Goal: Task Accomplishment & Management: Complete application form

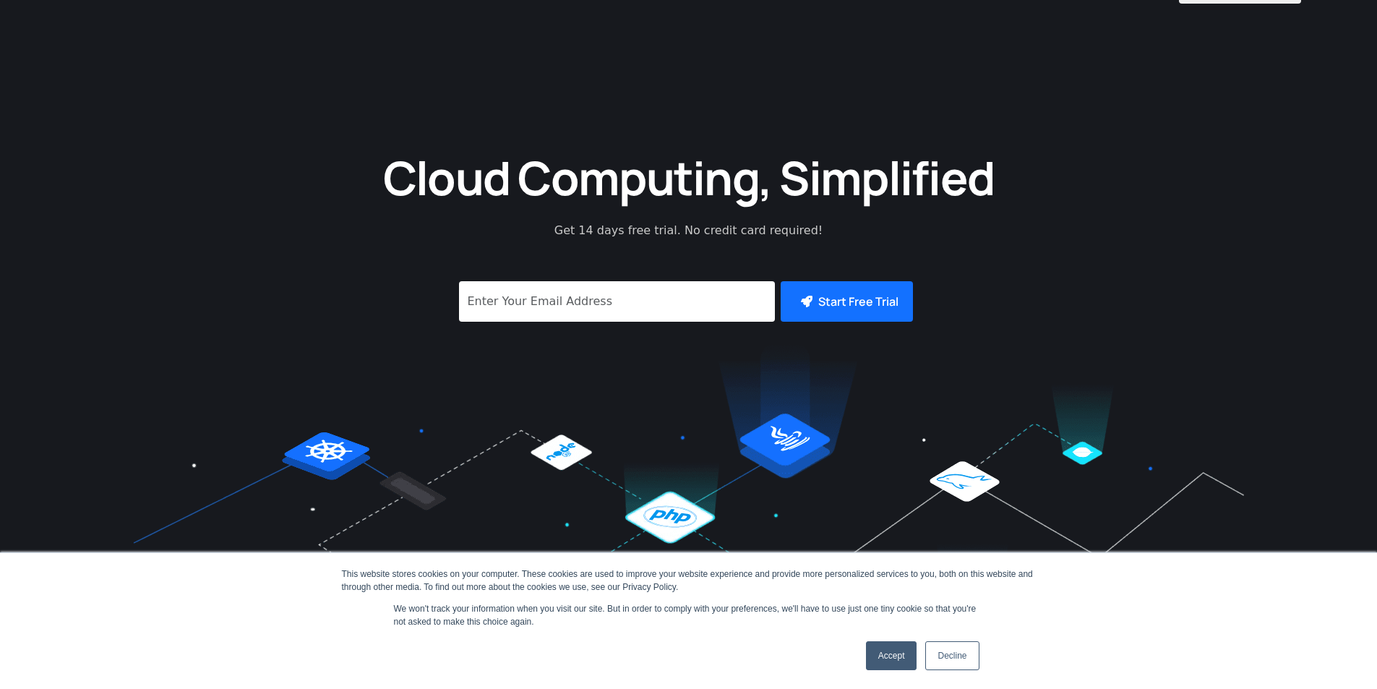
click at [892, 652] on link "Accept" at bounding box center [891, 655] width 51 height 29
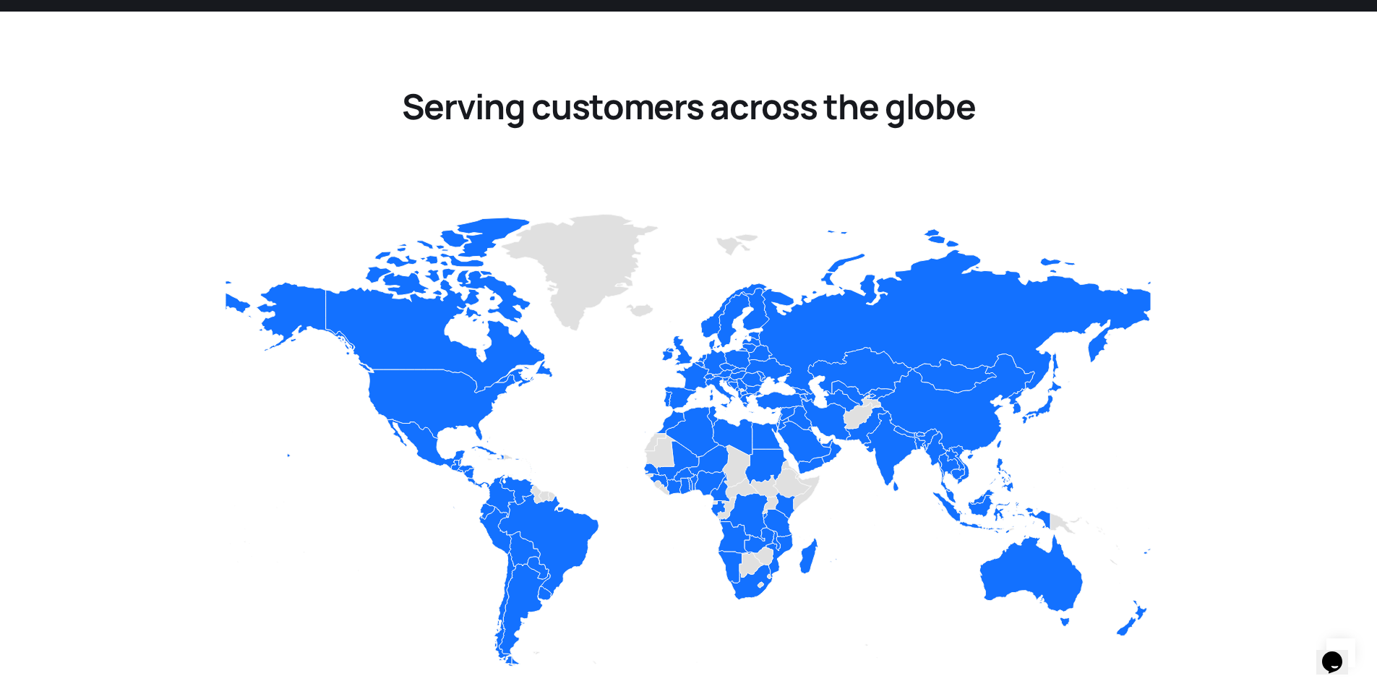
scroll to position [1650, 0]
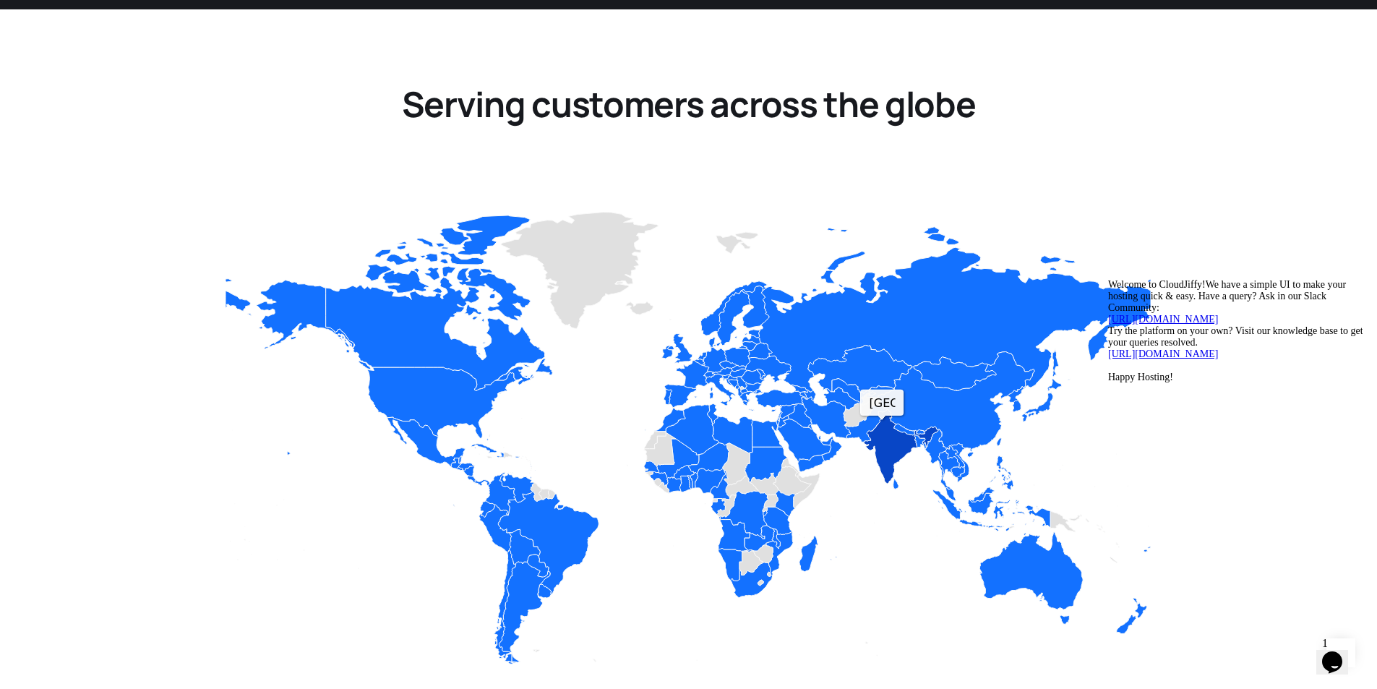
click at [882, 409] on icon "Customer" at bounding box center [900, 446] width 75 height 74
click at [887, 409] on icon "Customer" at bounding box center [900, 446] width 75 height 74
click at [1108, 279] on icon "Chat attention grabber" at bounding box center [1108, 279] width 0 height 0
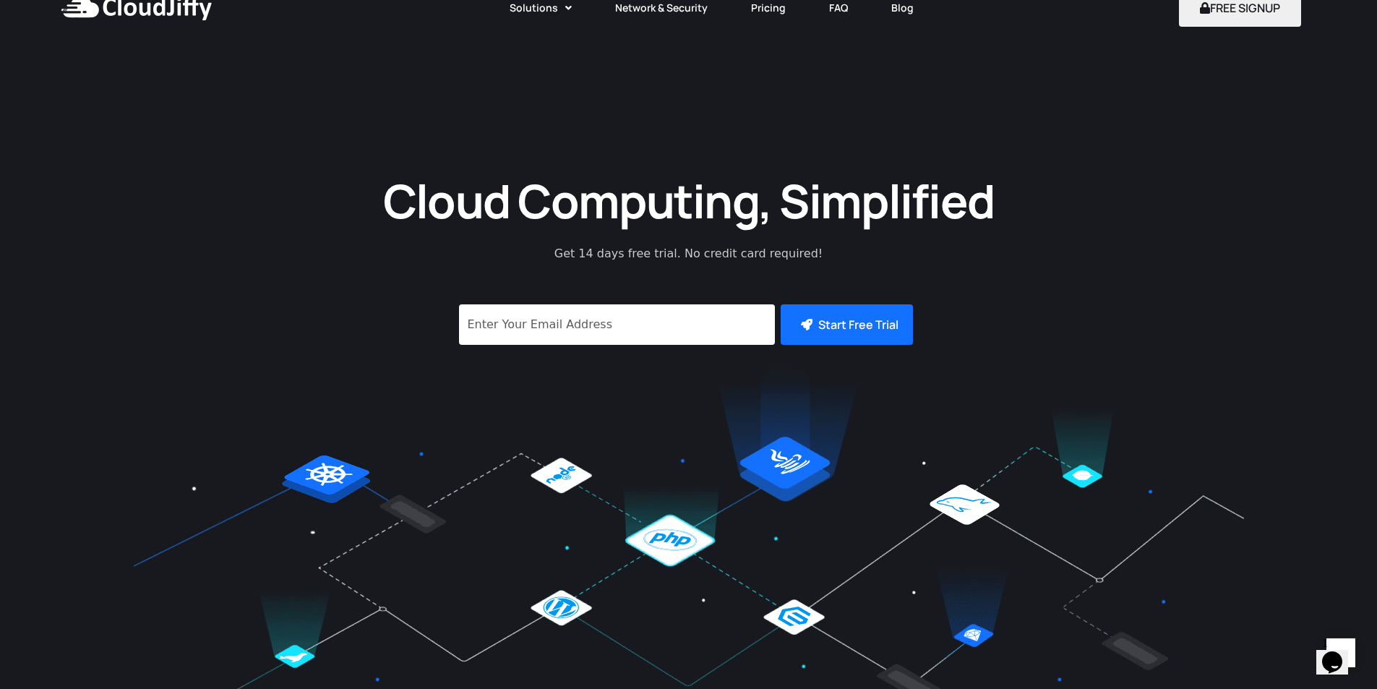
scroll to position [0, 0]
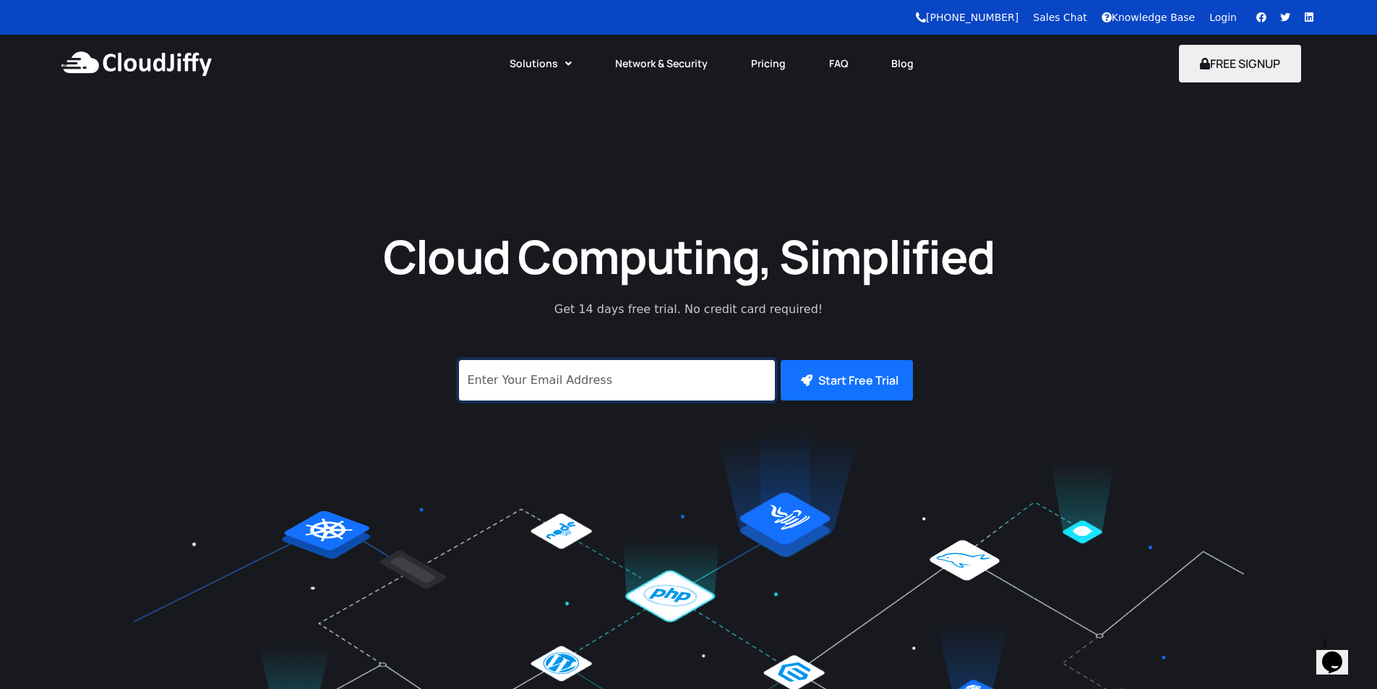
click at [522, 379] on input "signup" at bounding box center [617, 380] width 316 height 40
click at [530, 382] on input "signup" at bounding box center [617, 380] width 316 height 40
paste input "bablooyadava241@gmail.com"
type input "bablooyadava241@gmail.com"
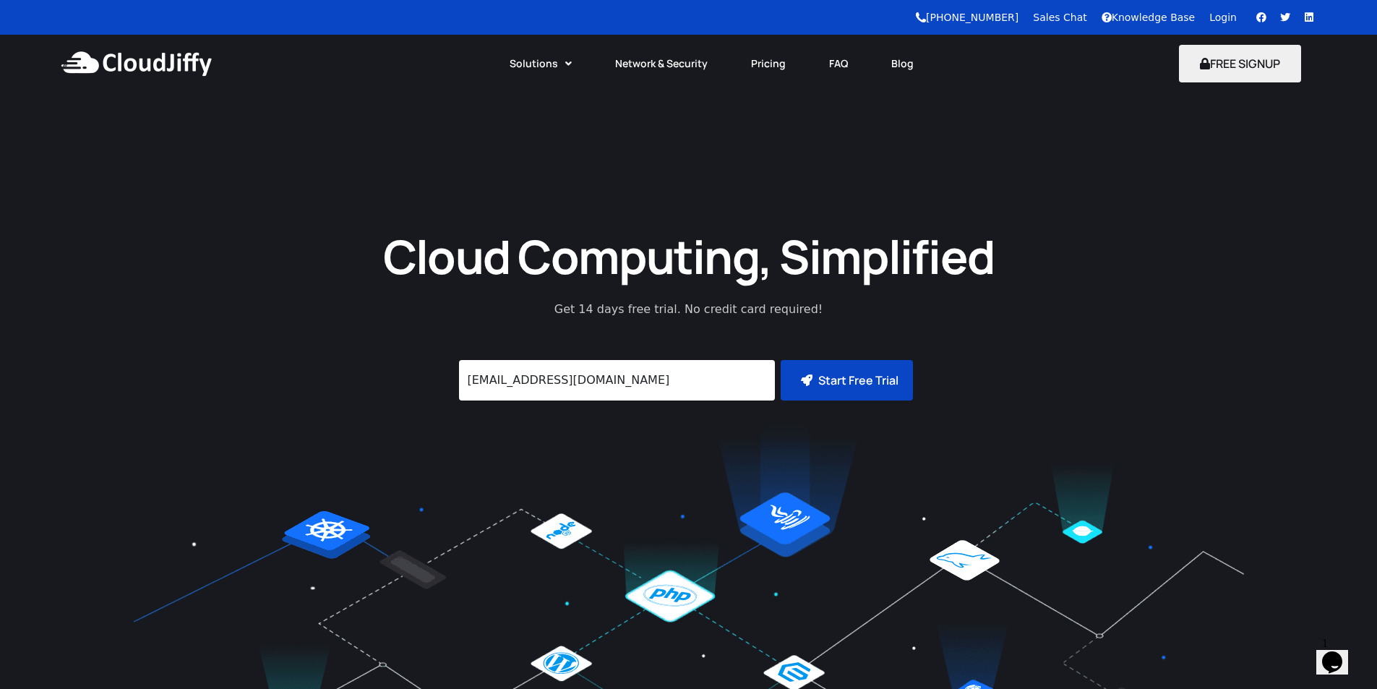
click at [850, 382] on button "Start Free Trial" at bounding box center [846, 380] width 132 height 40
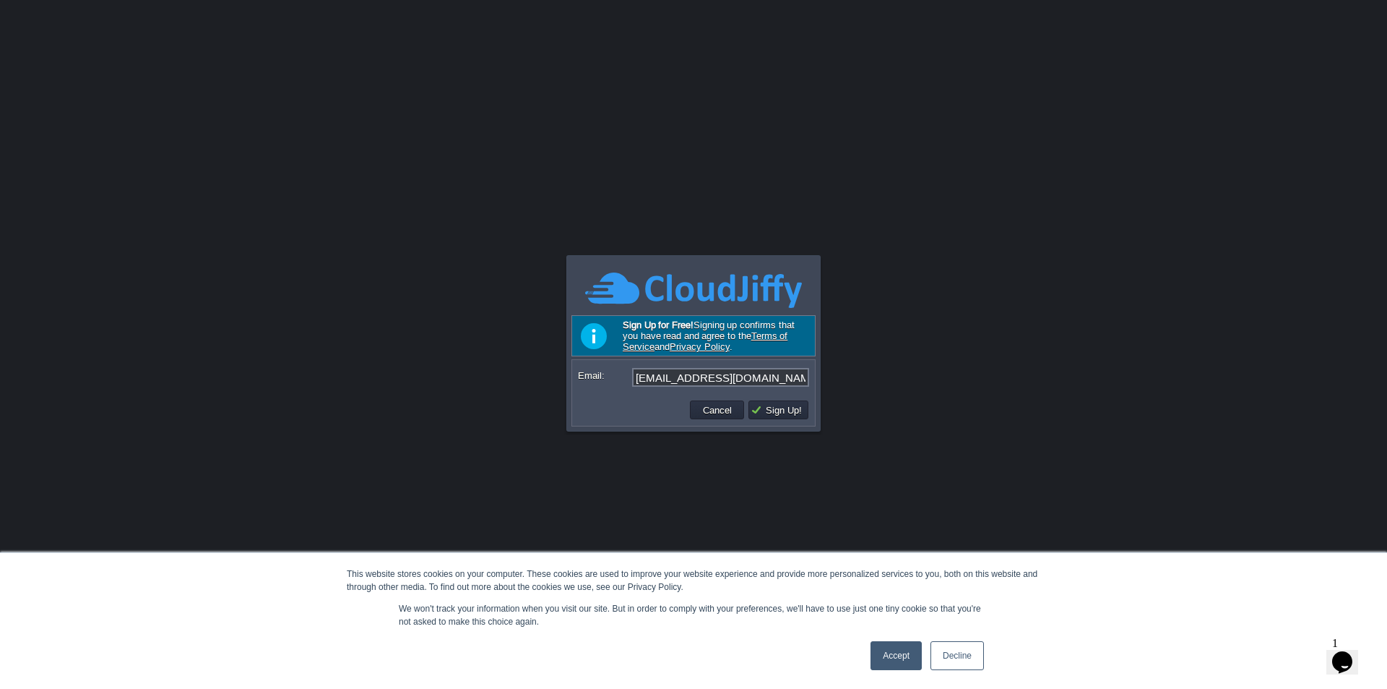
click at [898, 658] on link "Accept" at bounding box center [896, 655] width 51 height 29
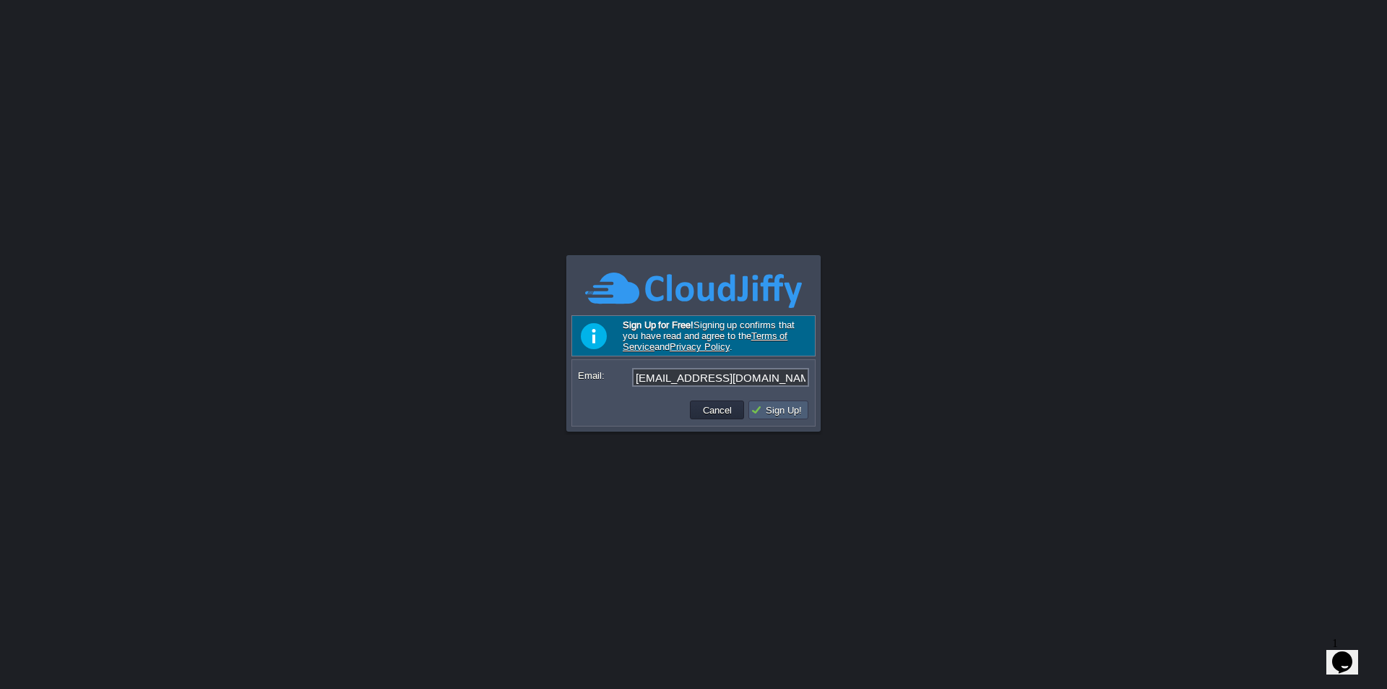
click at [791, 413] on button "Sign Up!" at bounding box center [779, 409] width 56 height 13
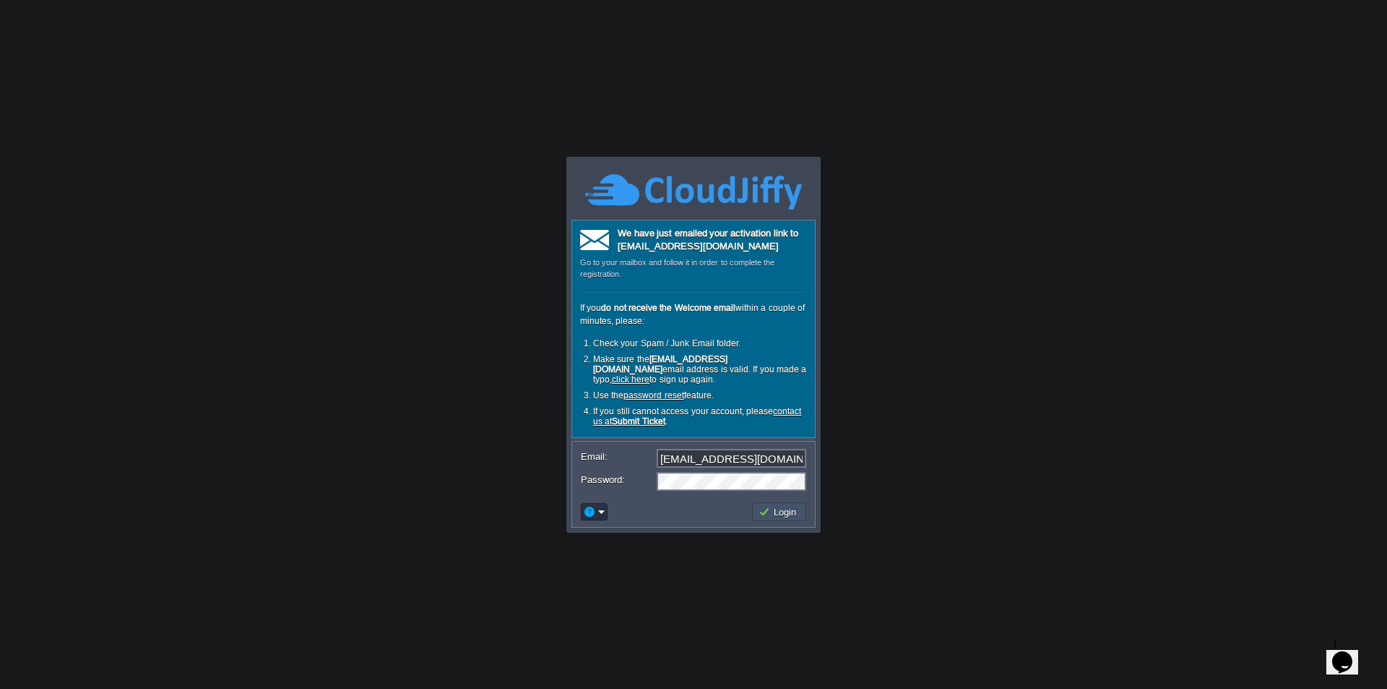
click at [775, 514] on button "Login" at bounding box center [780, 511] width 42 height 13
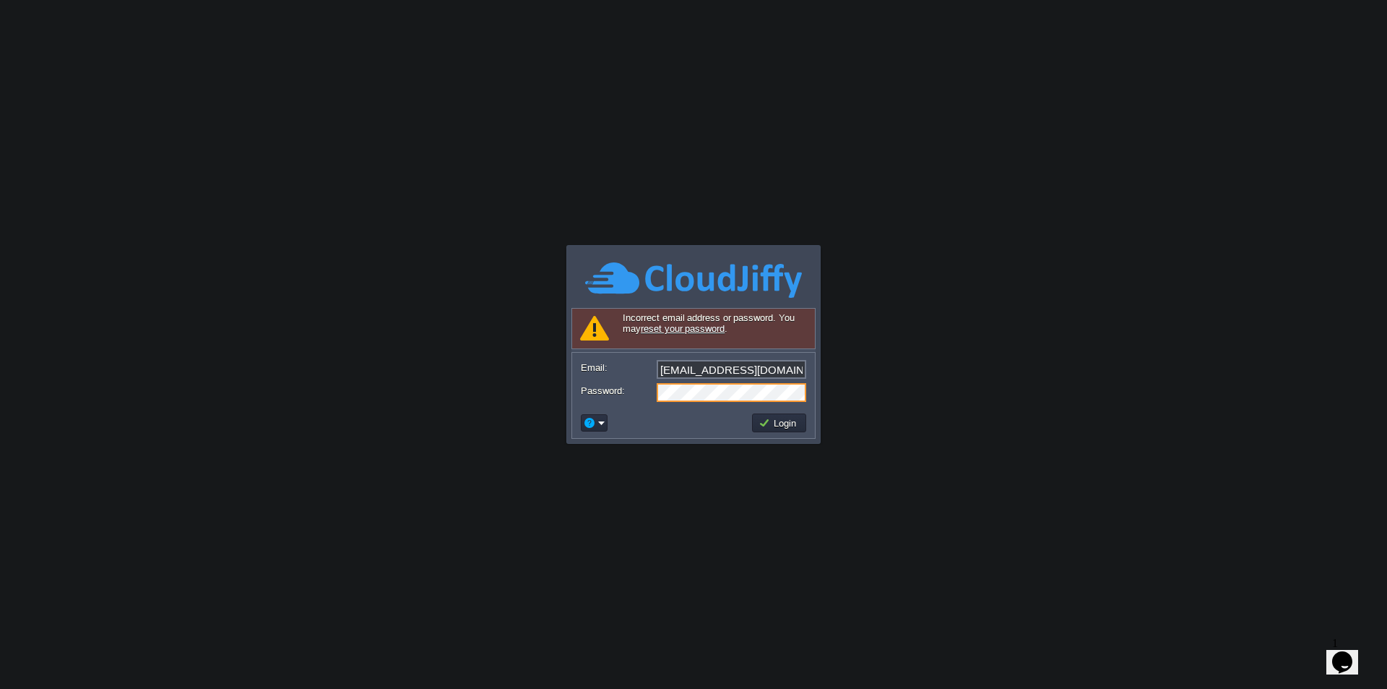
click at [681, 329] on link "reset your password" at bounding box center [683, 328] width 84 height 11
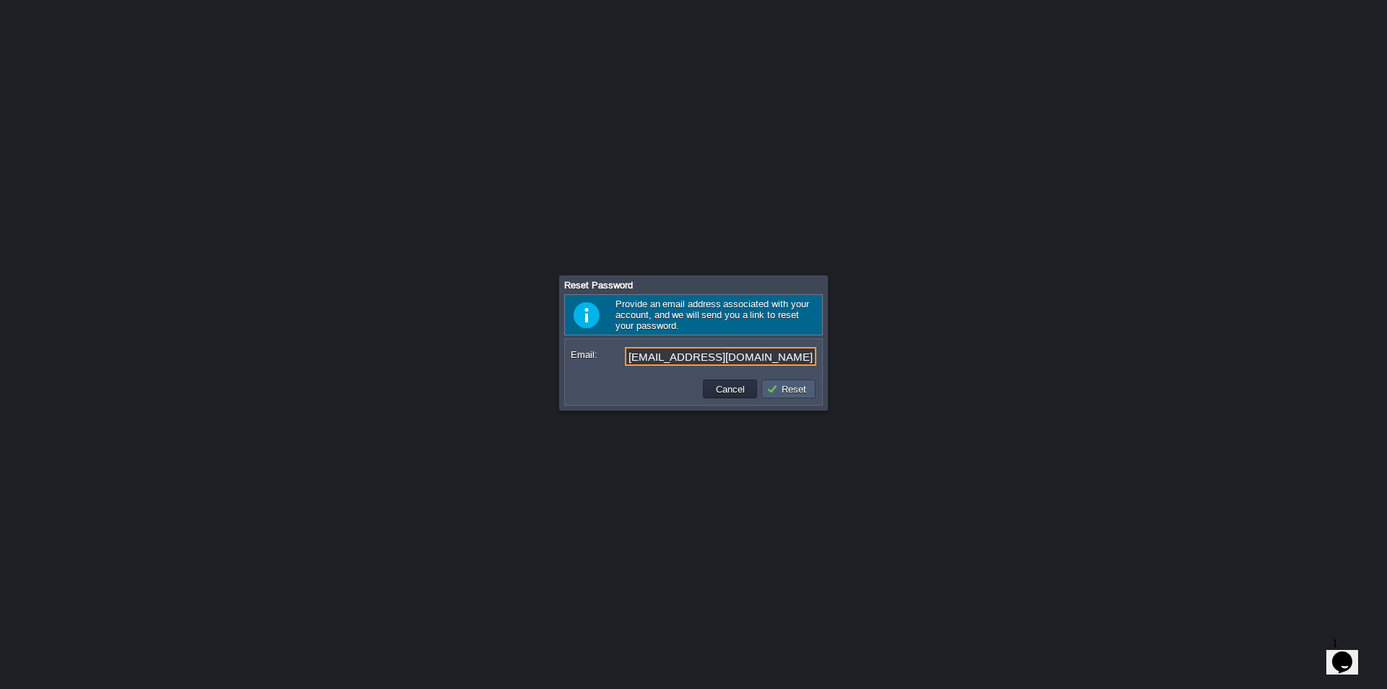
click at [786, 388] on button "Reset" at bounding box center [789, 388] width 44 height 13
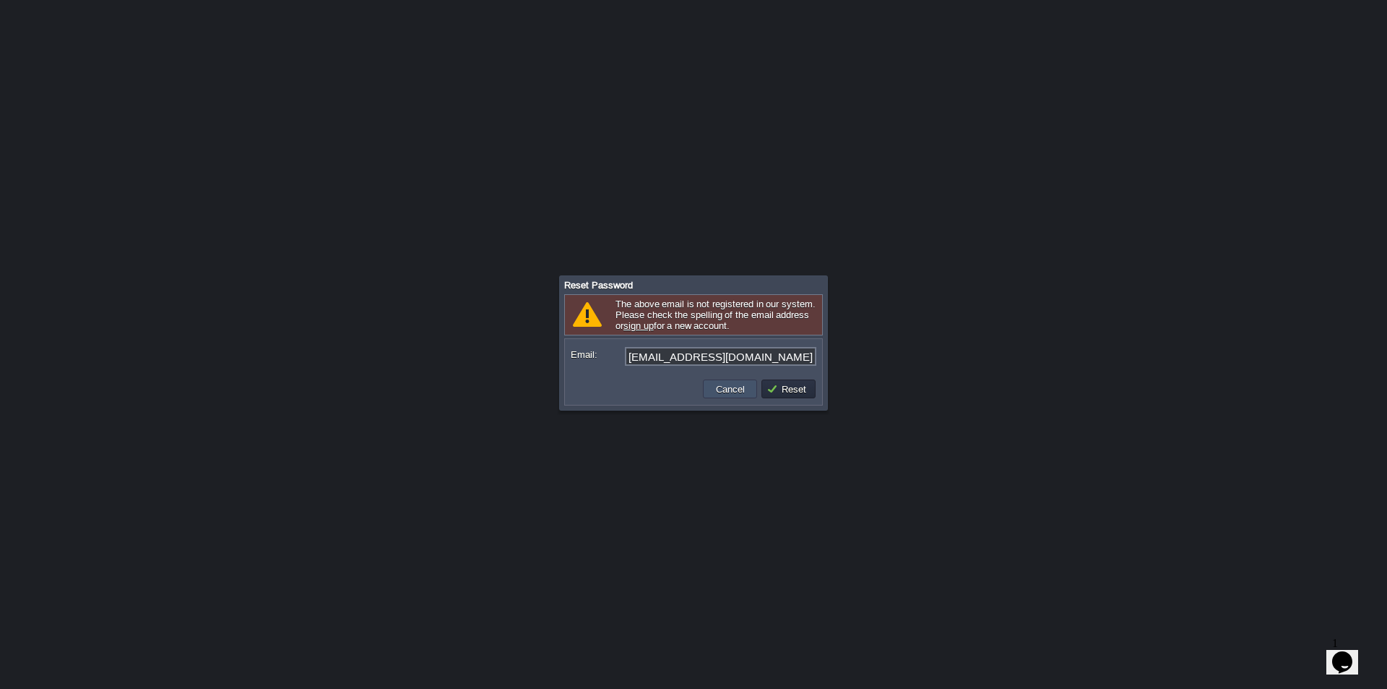
click at [739, 392] on button "Cancel" at bounding box center [731, 388] width 38 height 13
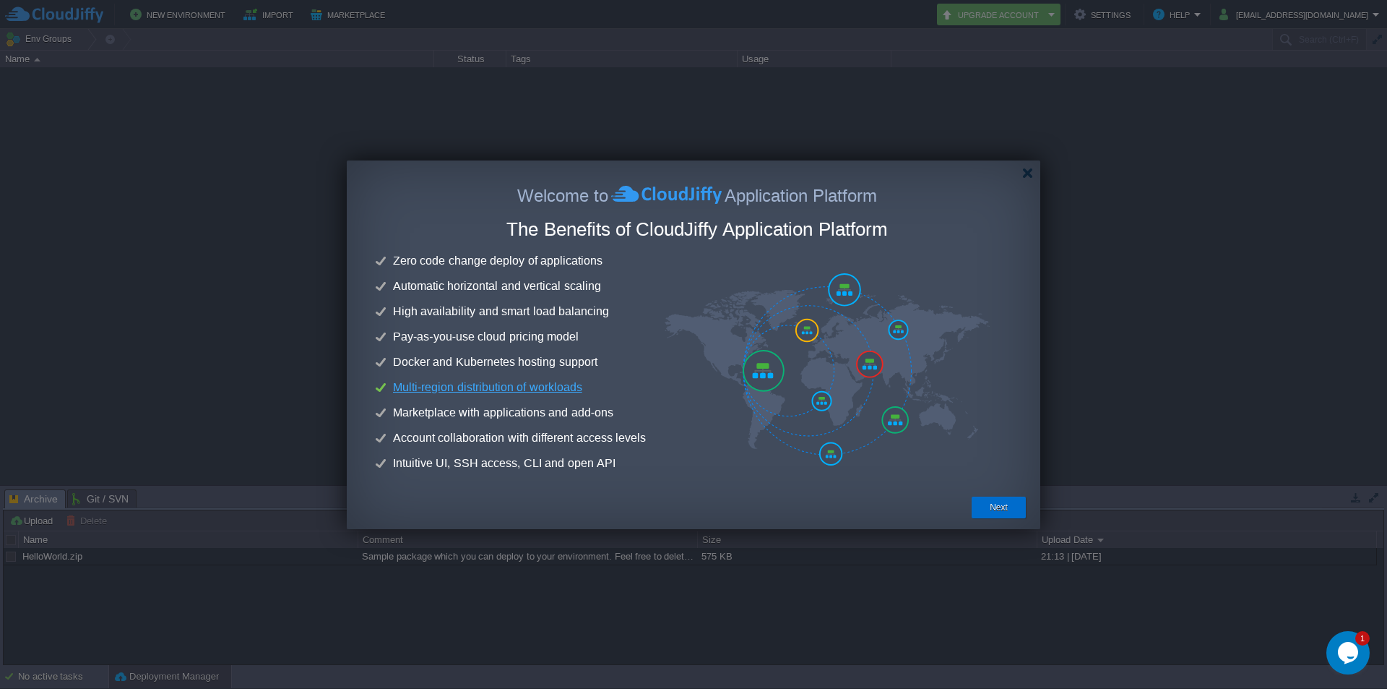
click at [998, 510] on button "Next" at bounding box center [999, 507] width 18 height 14
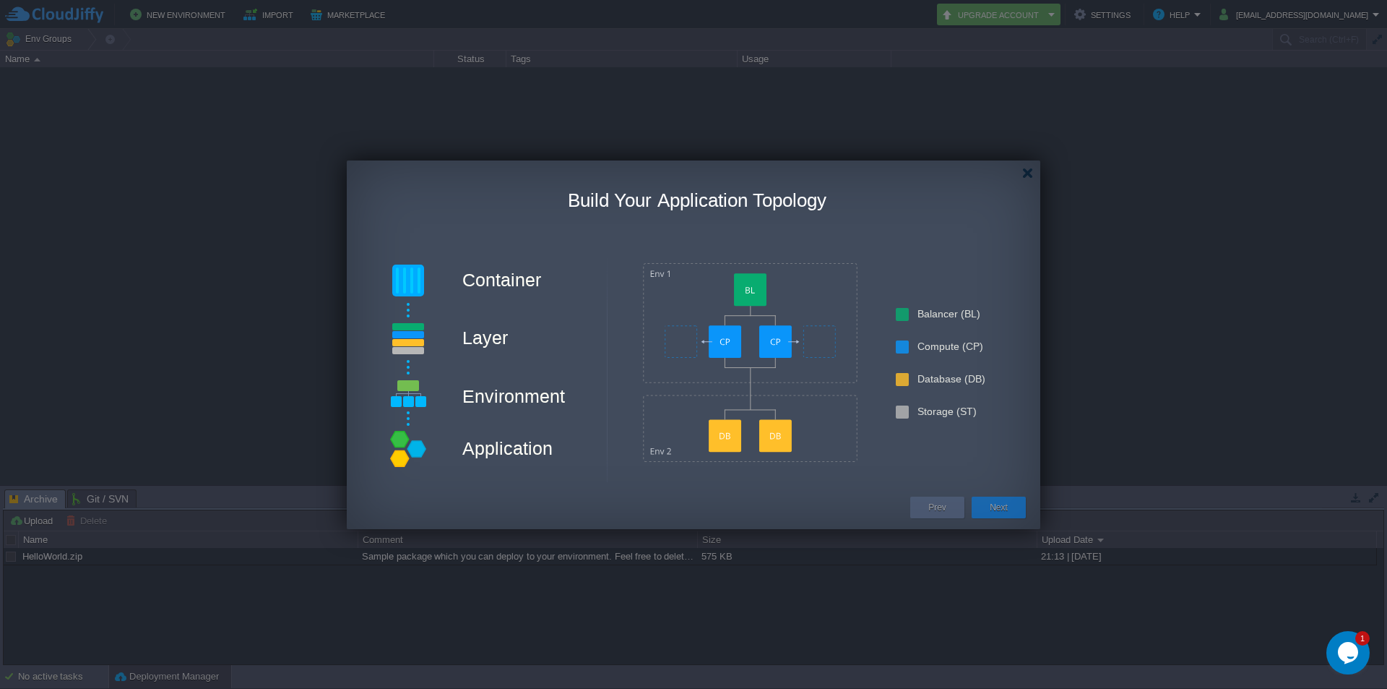
click at [983, 501] on div "Next" at bounding box center [999, 507] width 33 height 22
click at [994, 507] on button "Next" at bounding box center [999, 507] width 18 height 14
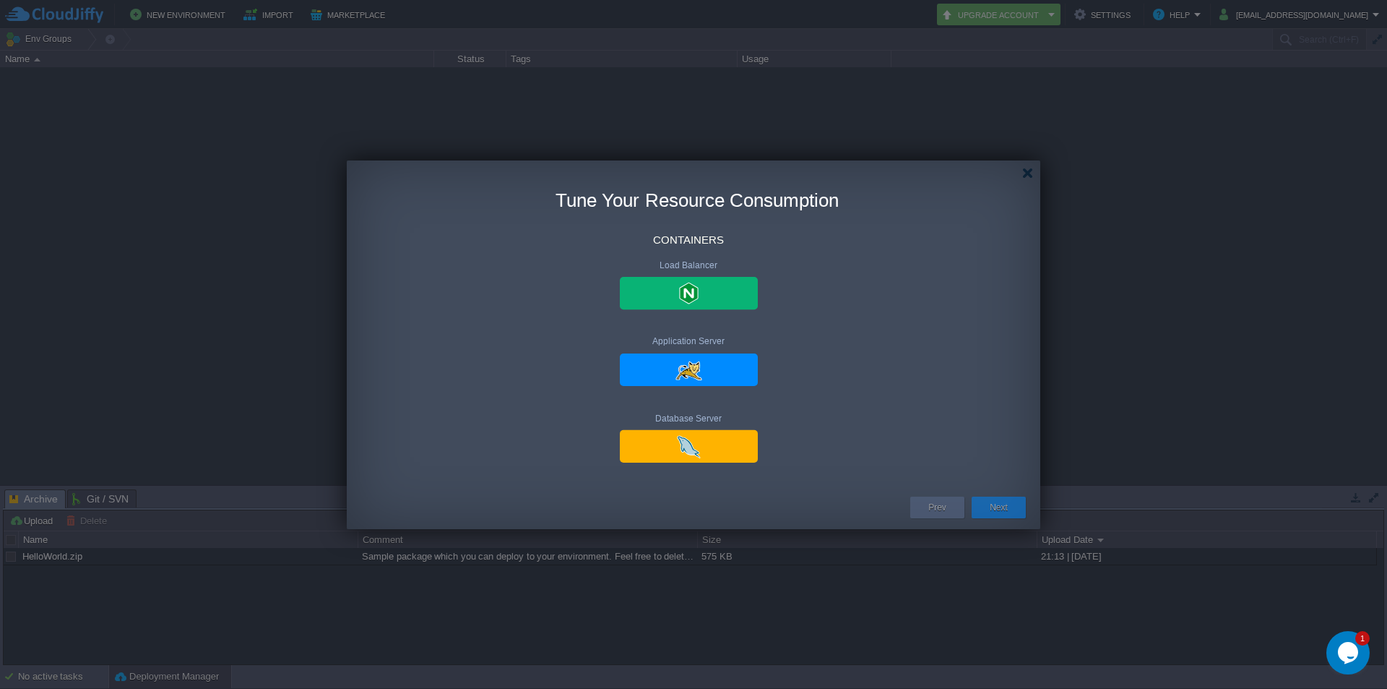
click at [994, 507] on button "Next" at bounding box center [999, 507] width 18 height 14
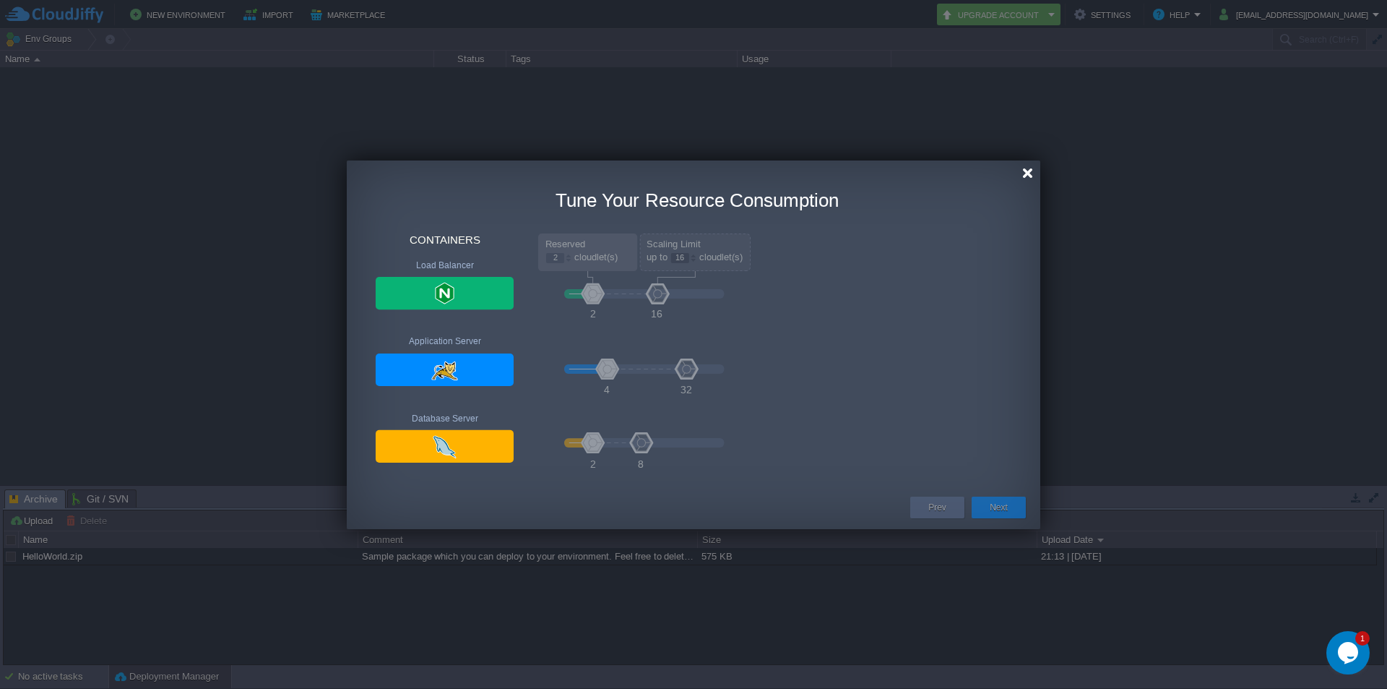
click at [1029, 175] on div at bounding box center [1027, 173] width 11 height 11
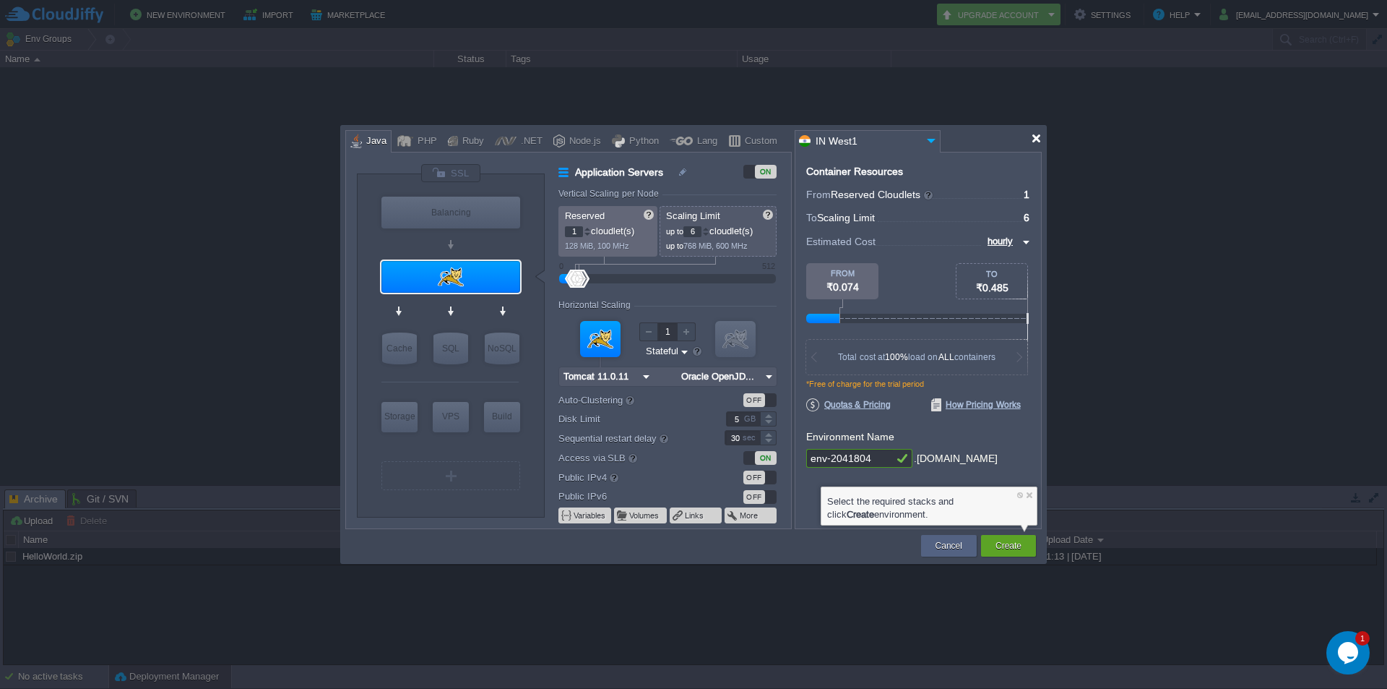
click at [1037, 143] on div at bounding box center [1036, 138] width 11 height 11
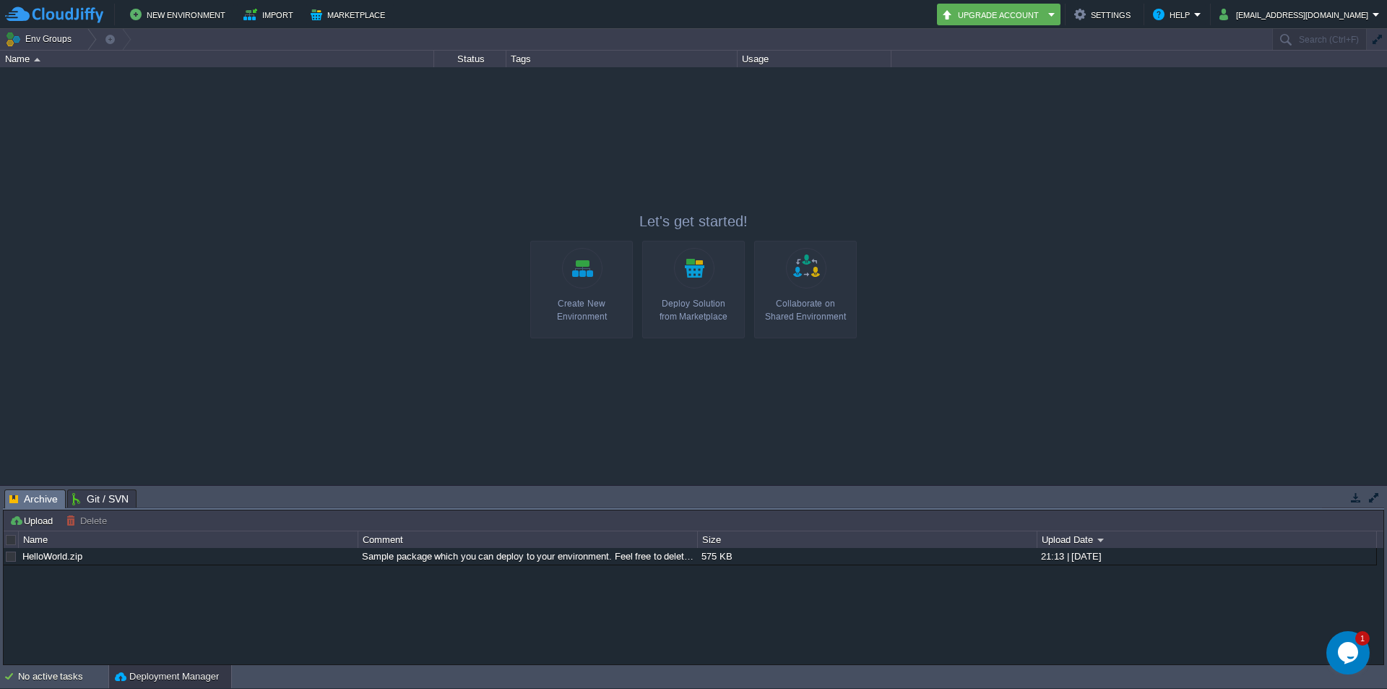
click at [586, 300] on div "Create New Environment" at bounding box center [582, 310] width 94 height 26
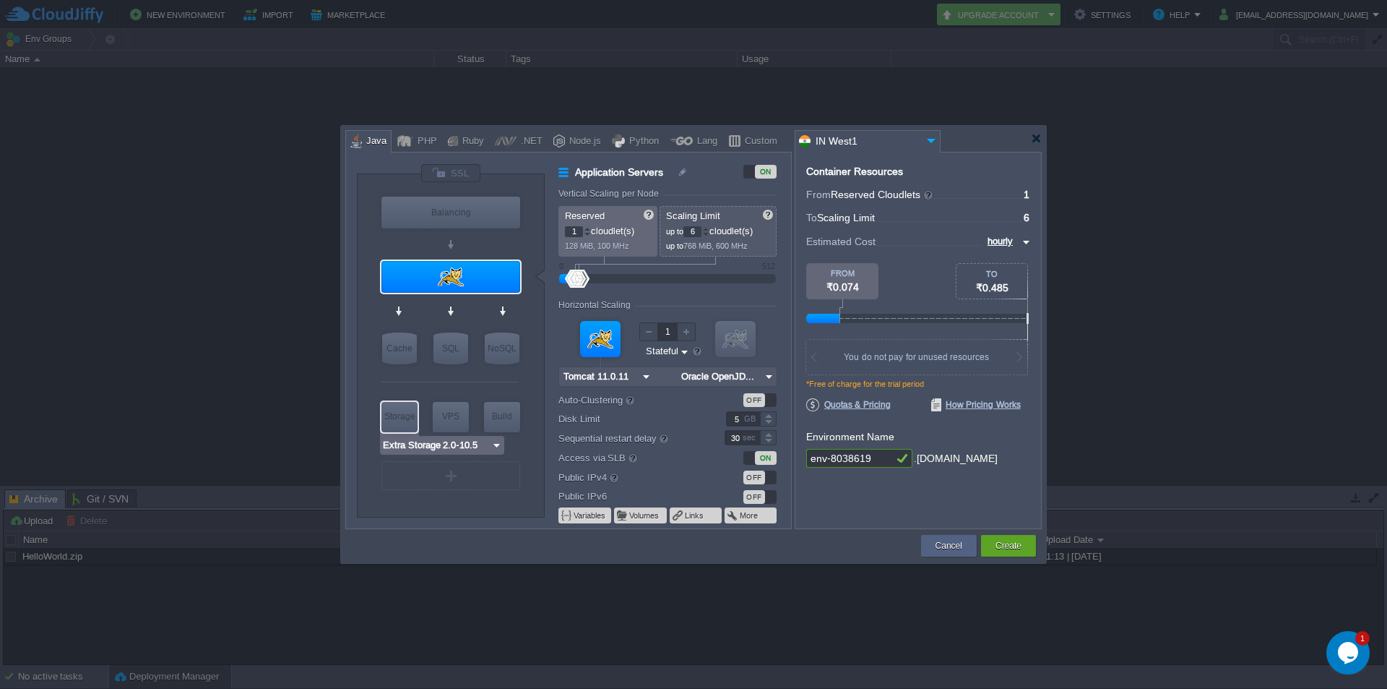
type input "AlmaLinux 9.6"
click at [452, 421] on div "VPS" at bounding box center [451, 416] width 36 height 29
type input "Elastic VPS"
type input "4"
type input "AlmaLinux 9.6"
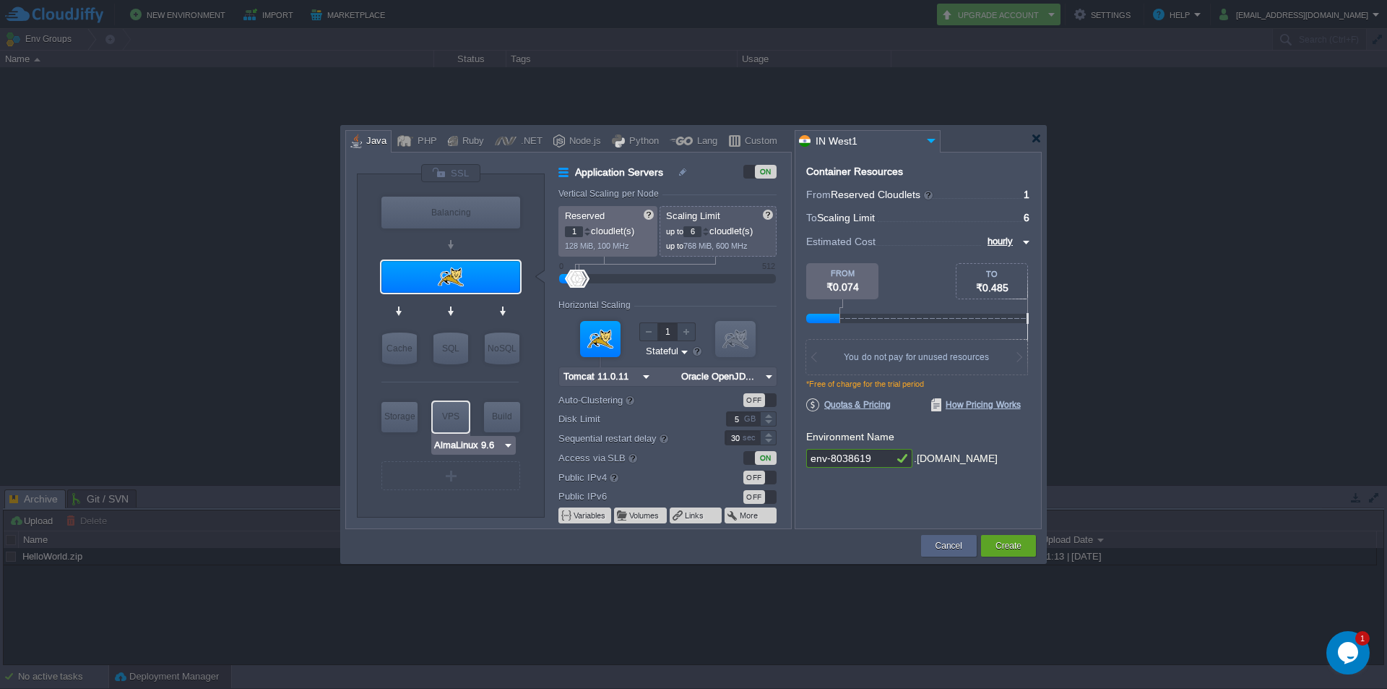
type input "9.6"
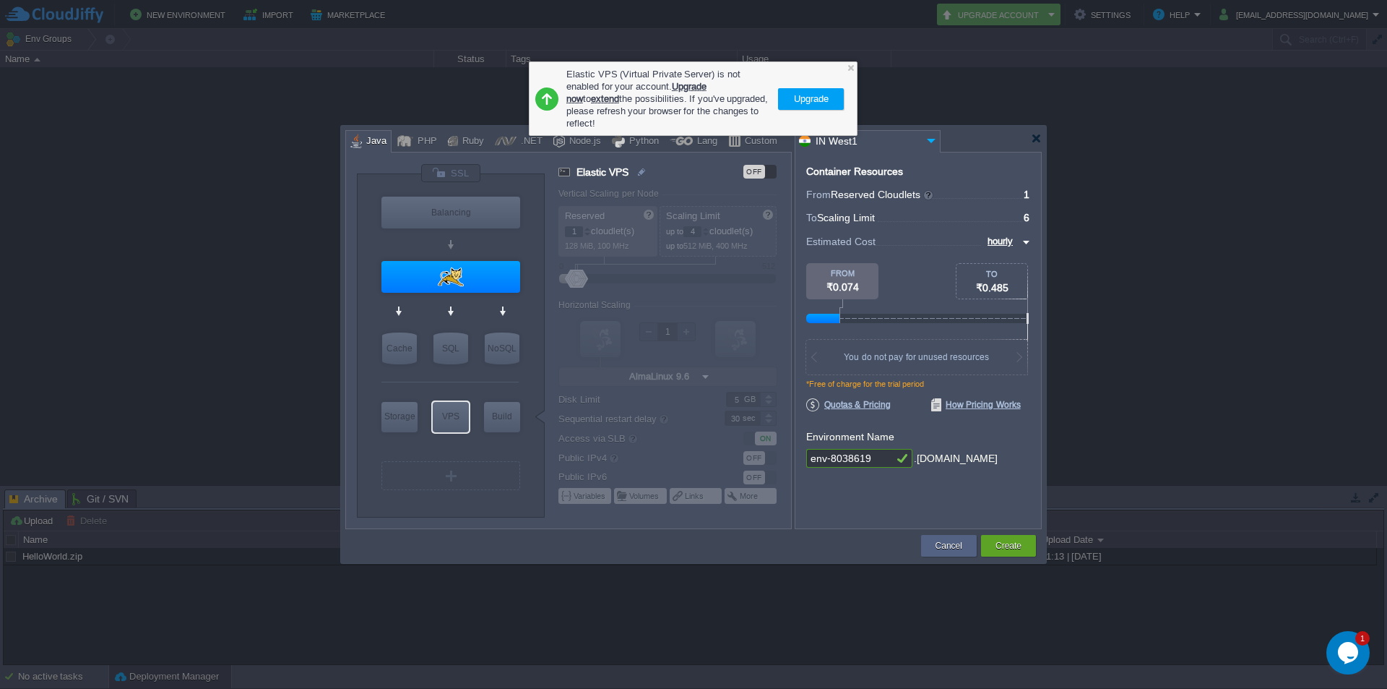
click at [798, 90] on button "Upgrade" at bounding box center [811, 98] width 43 height 17
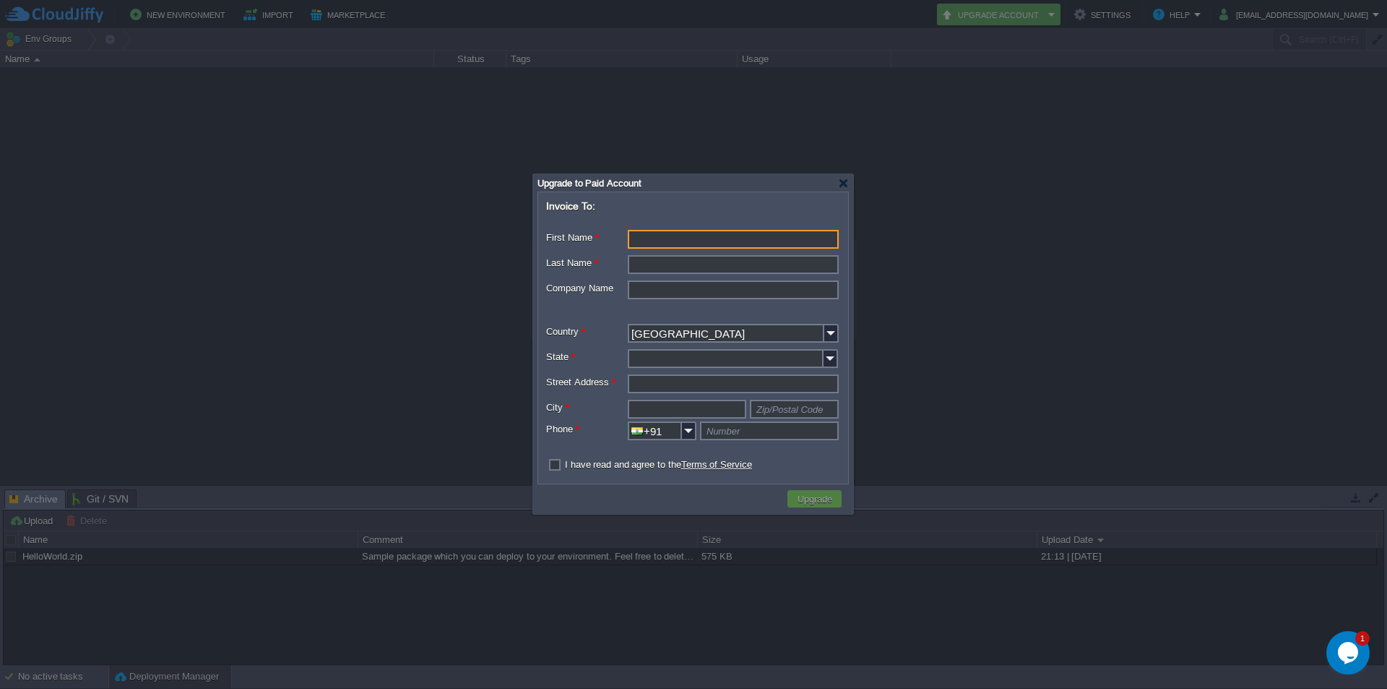
click at [677, 239] on input "First Name *" at bounding box center [733, 239] width 211 height 19
type input "Babalu"
type input "Yadav"
type input "Student"
type input "Maharashtra"
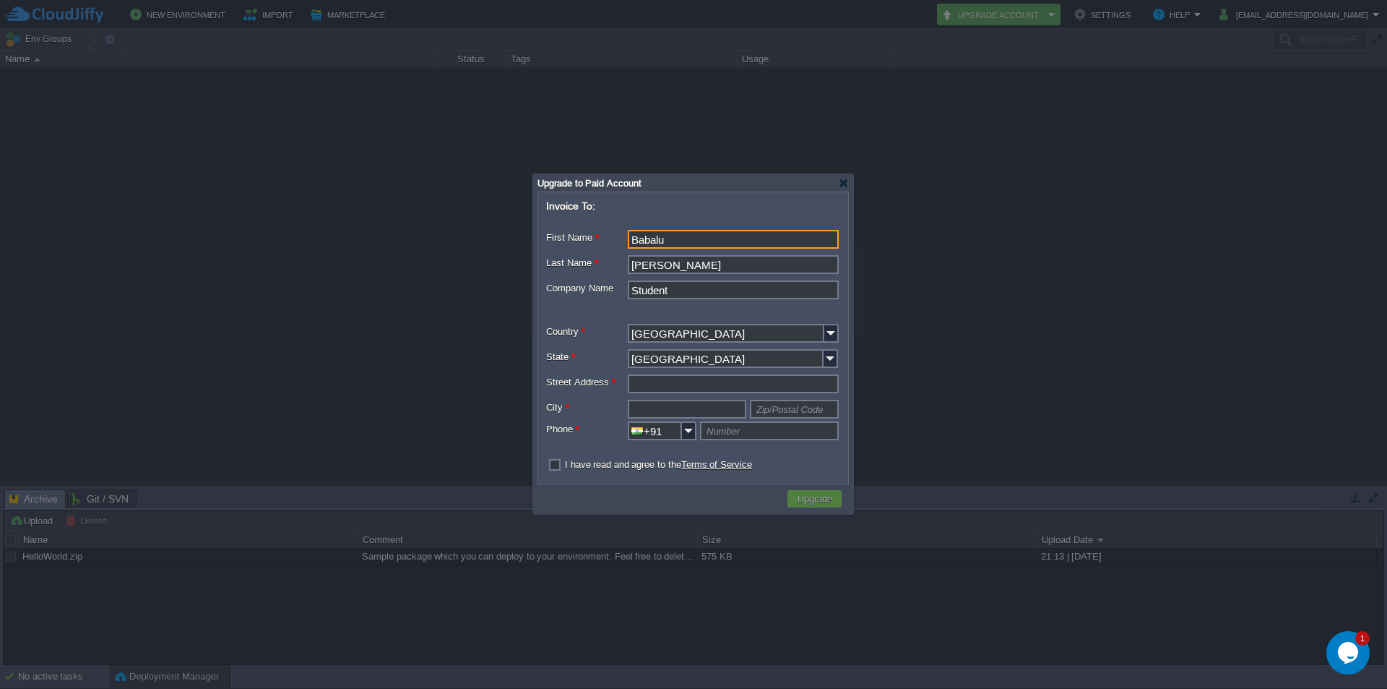
type input "Vithal Jeena Chawl Vithal Nagar MG Road No9 Sukarwadi Borivali East"
type input "MUMBAI"
click at [655, 380] on div "Maharashtra" at bounding box center [732, 381] width 207 height 20
click at [766, 411] on input "text" at bounding box center [794, 409] width 89 height 19
type input "400066"
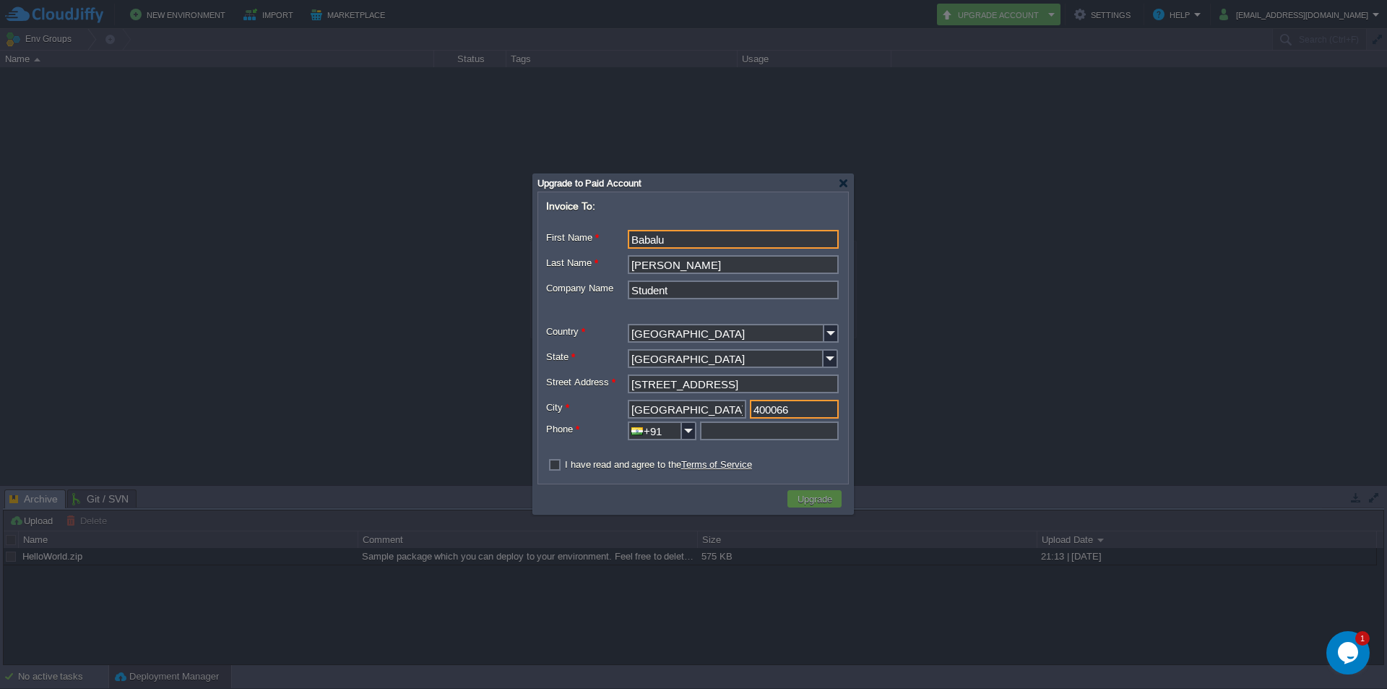
click at [731, 433] on input "text" at bounding box center [769, 430] width 139 height 19
drag, startPoint x: 709, startPoint y: 431, endPoint x: 716, endPoint y: 454, distance: 23.5
click at [709, 431] on input "08881714765" at bounding box center [769, 430] width 139 height 19
type input "8881714765"
click at [565, 465] on label "I have read and agree to the Terms of Service" at bounding box center [658, 464] width 187 height 11
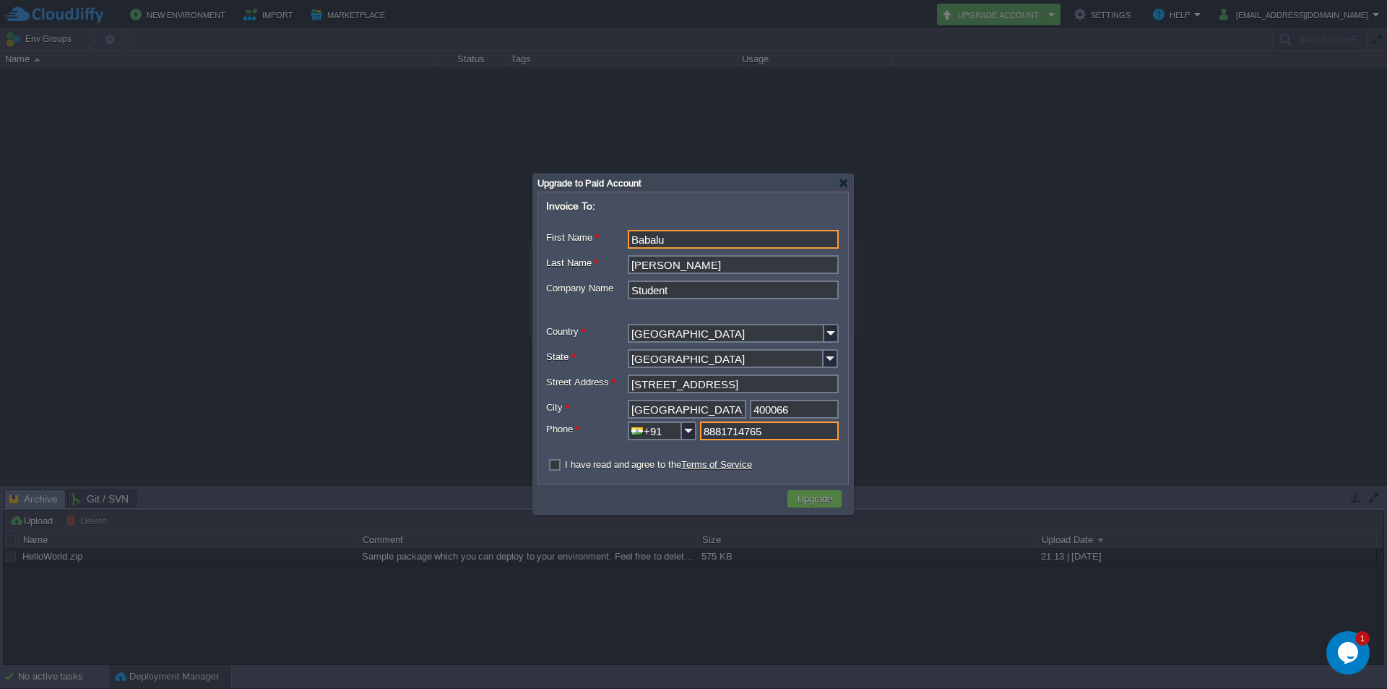
click at [550, 465] on input "checkbox" at bounding box center [550, 464] width 9 height 9
checkbox input "true"
click at [796, 497] on button "Upgrade" at bounding box center [814, 498] width 43 height 13
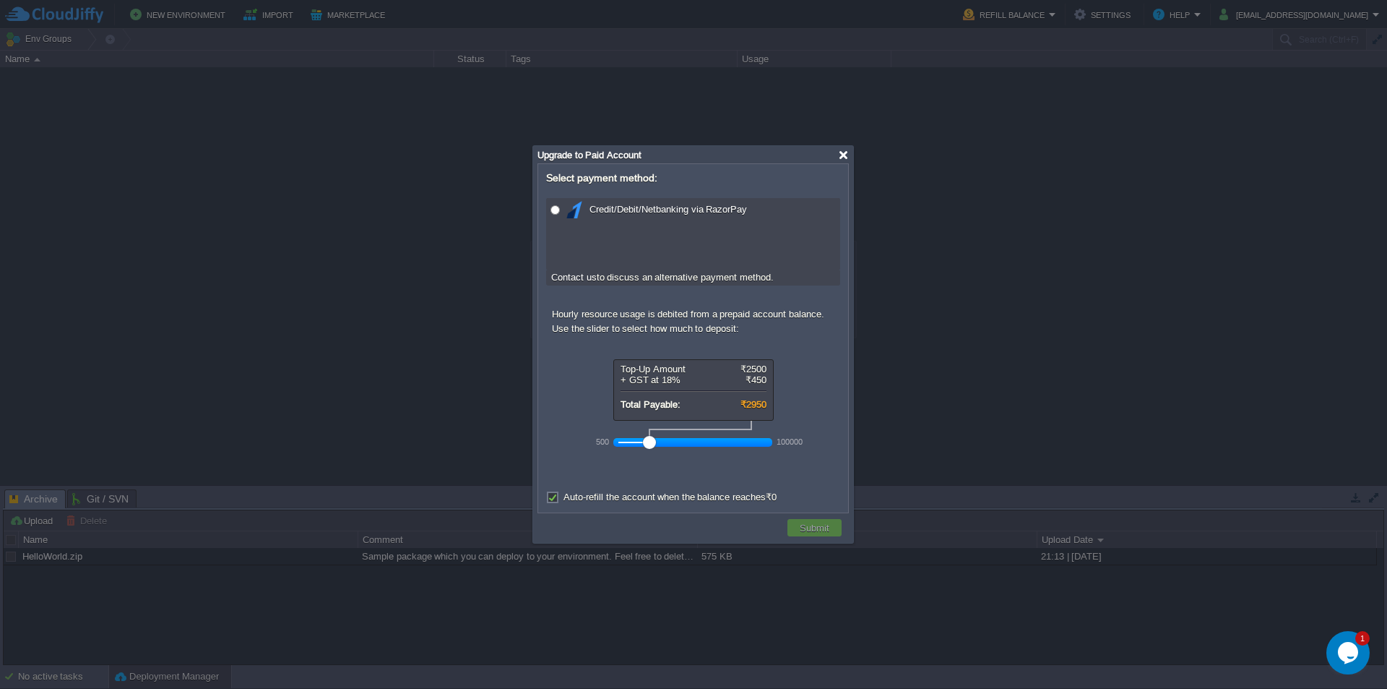
click at [843, 156] on div at bounding box center [843, 155] width 11 height 11
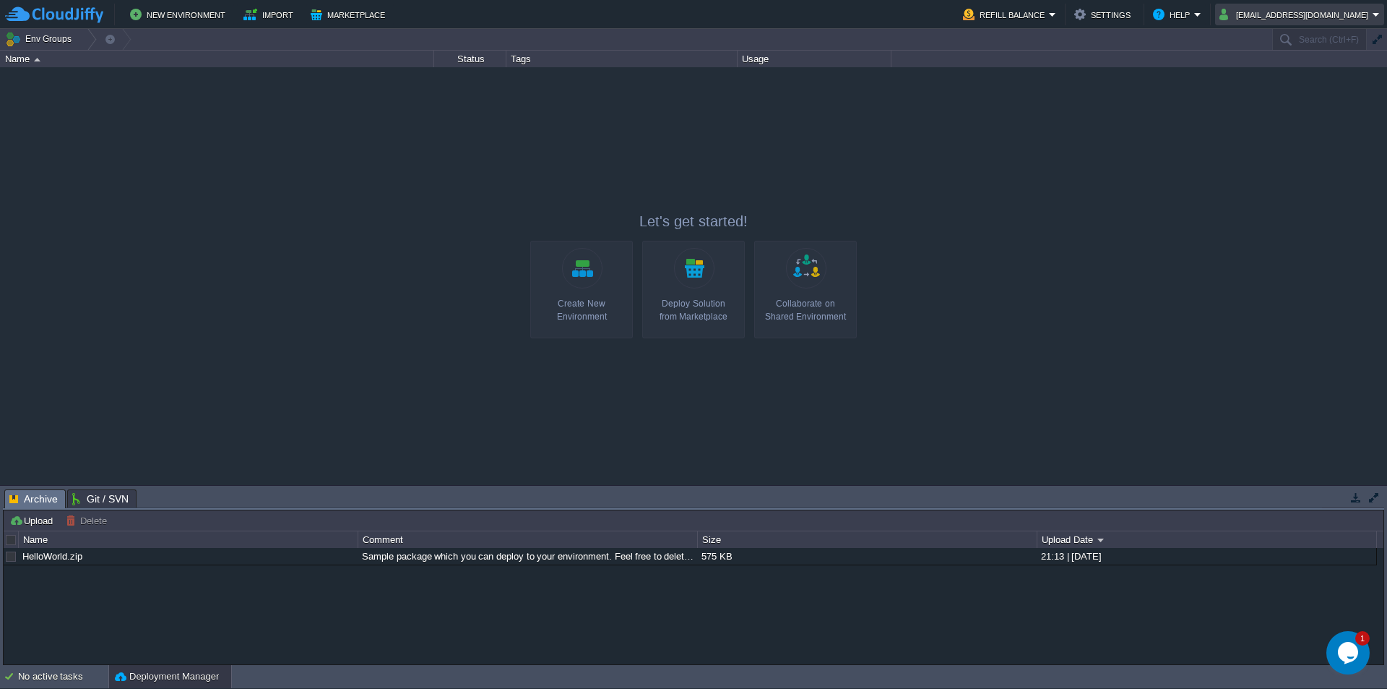
click at [1377, 14] on em "bablooyadava241@gmail.com" at bounding box center [1300, 14] width 160 height 17
click at [1067, 285] on div at bounding box center [693, 275] width 1387 height 417
click at [1056, 14] on em "Refill Balance" at bounding box center [1009, 14] width 93 height 17
click at [1053, 343] on div at bounding box center [693, 275] width 1387 height 417
click at [186, 20] on button "New Environment" at bounding box center [180, 14] width 100 height 17
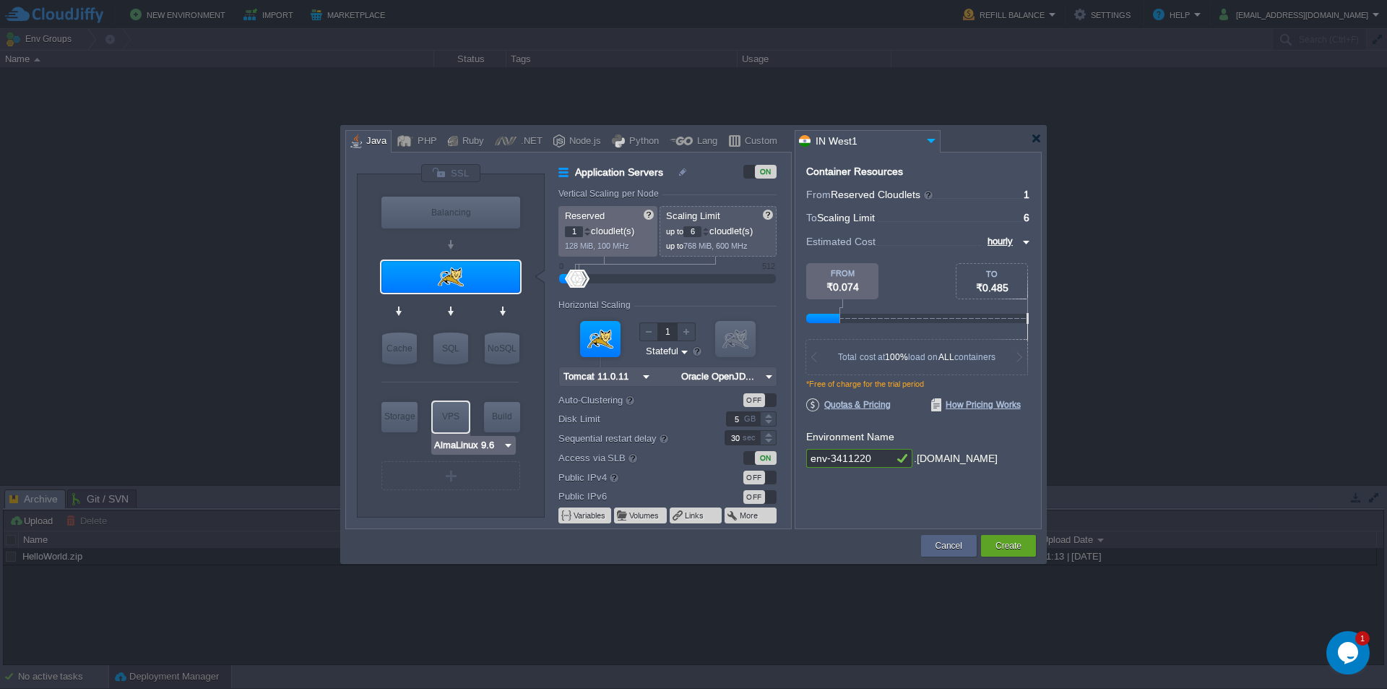
click at [446, 404] on div "VPS" at bounding box center [451, 416] width 36 height 29
type input "Elastic VPS"
type input "4"
type input "AlmaLinux 9.6"
type input "9.6"
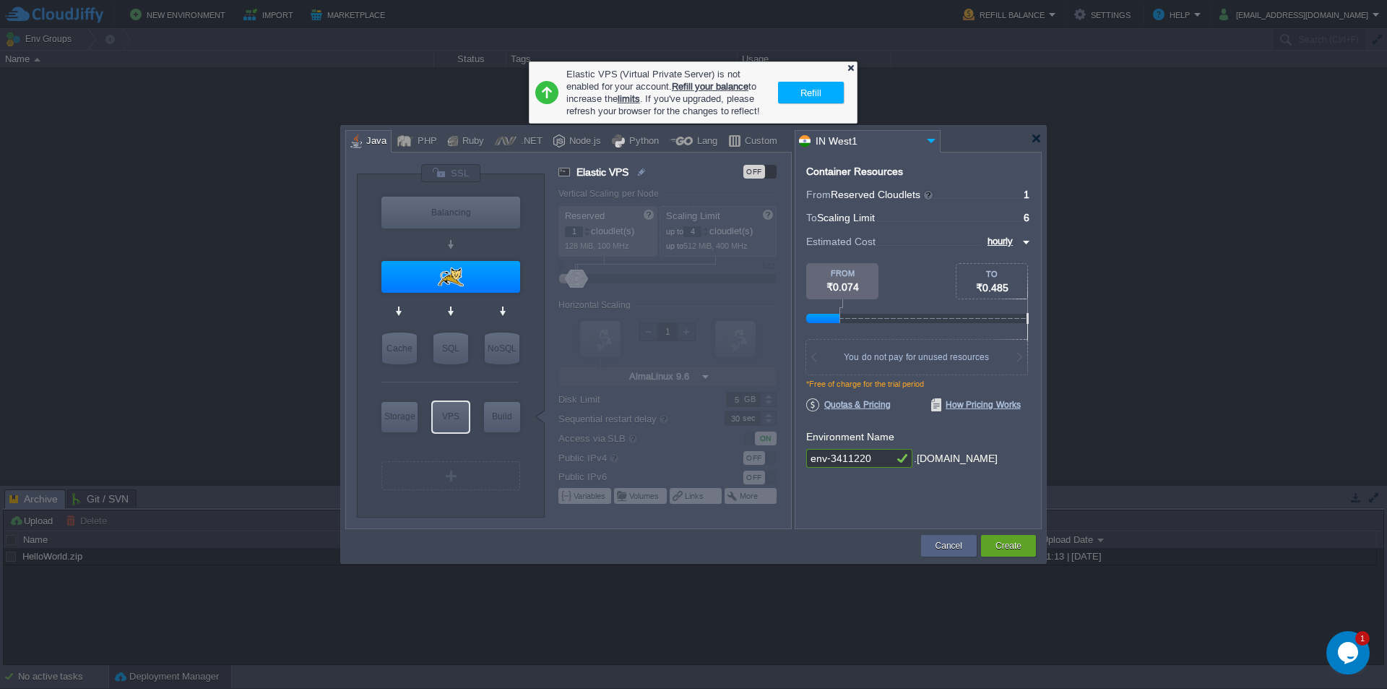
click at [850, 66] on div at bounding box center [850, 67] width 9 height 9
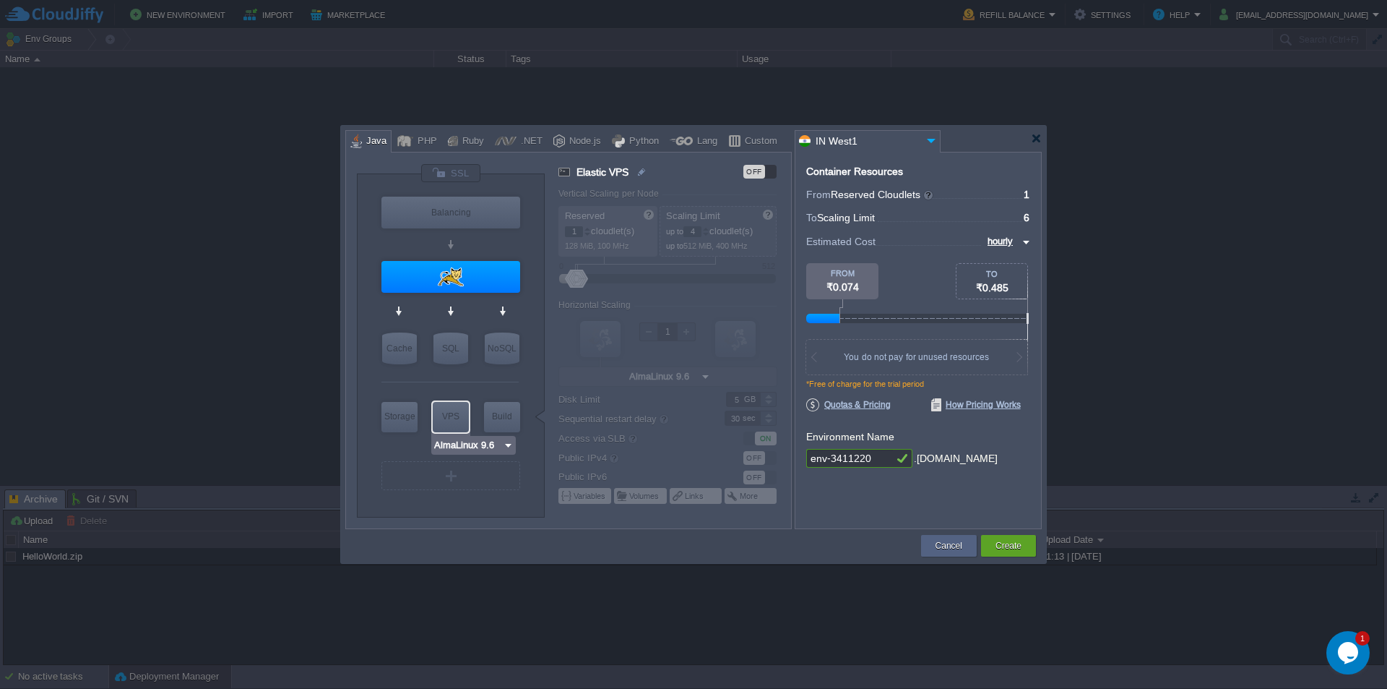
click at [454, 423] on div "VPS" at bounding box center [451, 416] width 36 height 29
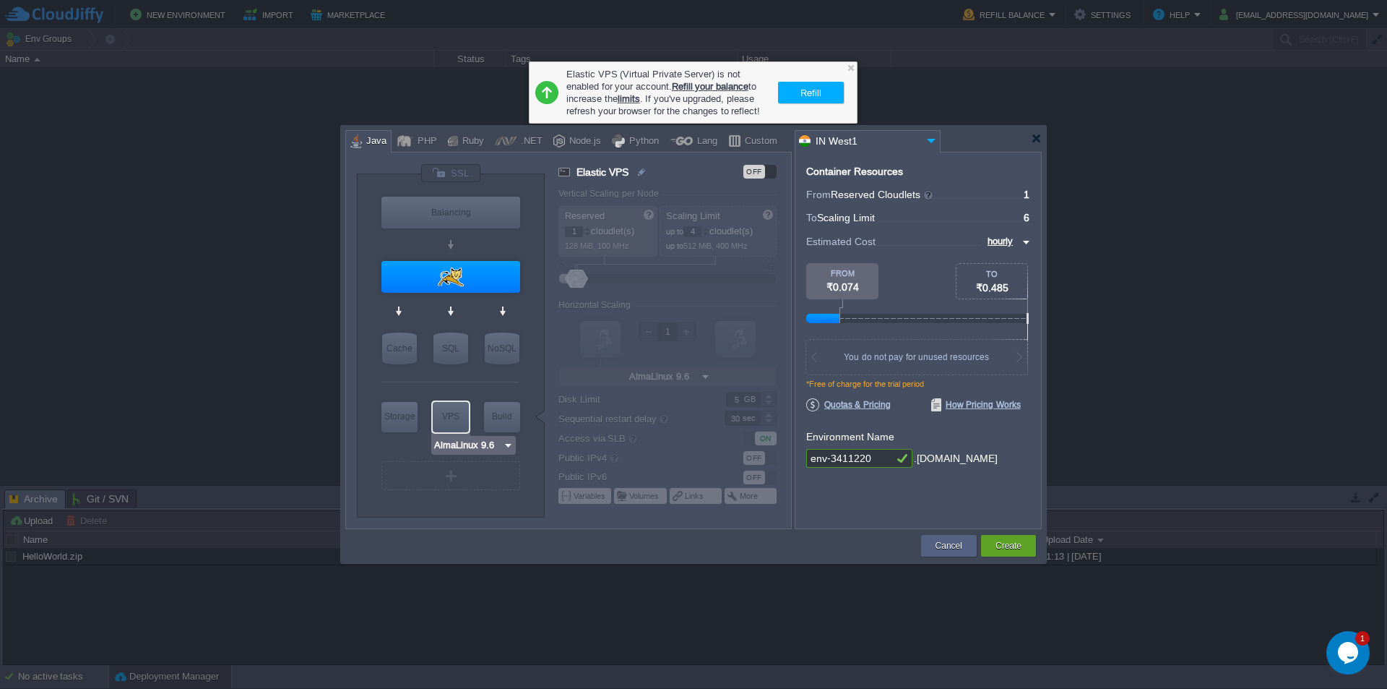
type input "Maven 3.9.11"
click at [452, 473] on div at bounding box center [451, 475] width 2 height 11
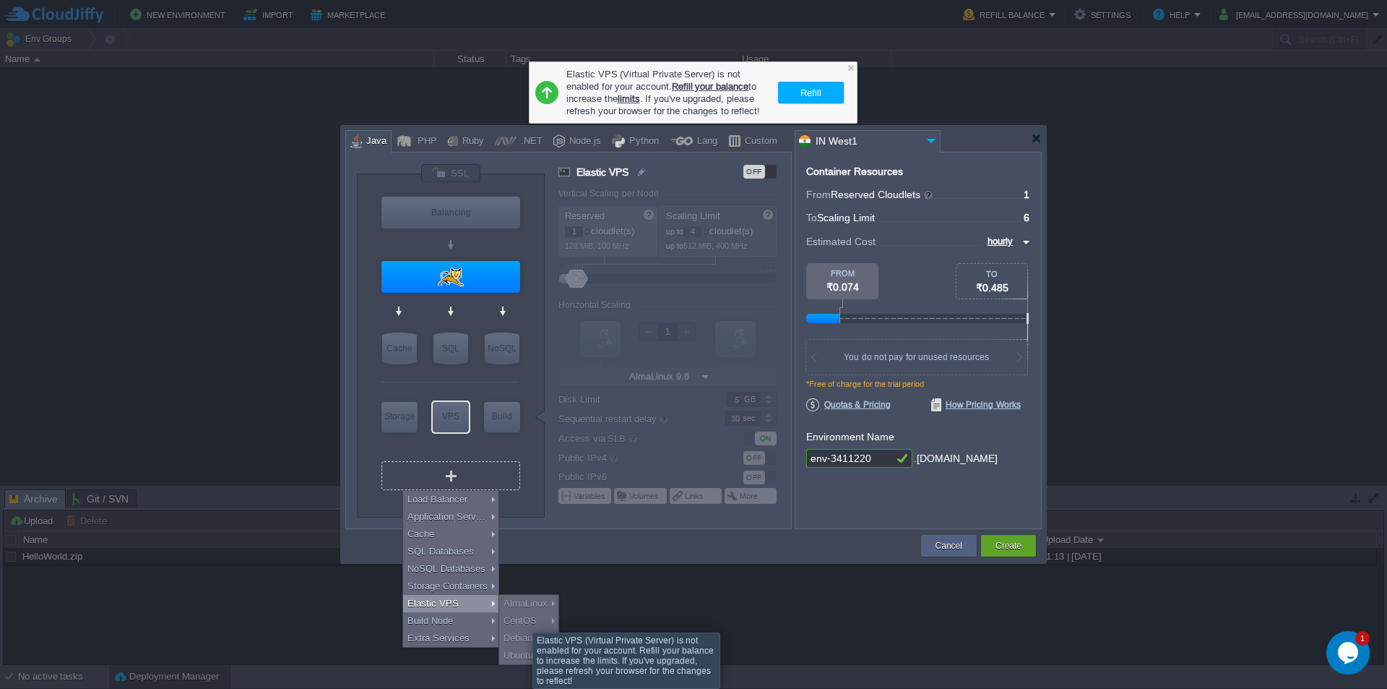
click at [522, 654] on div "Ubuntu" at bounding box center [528, 655] width 59 height 17
type input "Select Image"
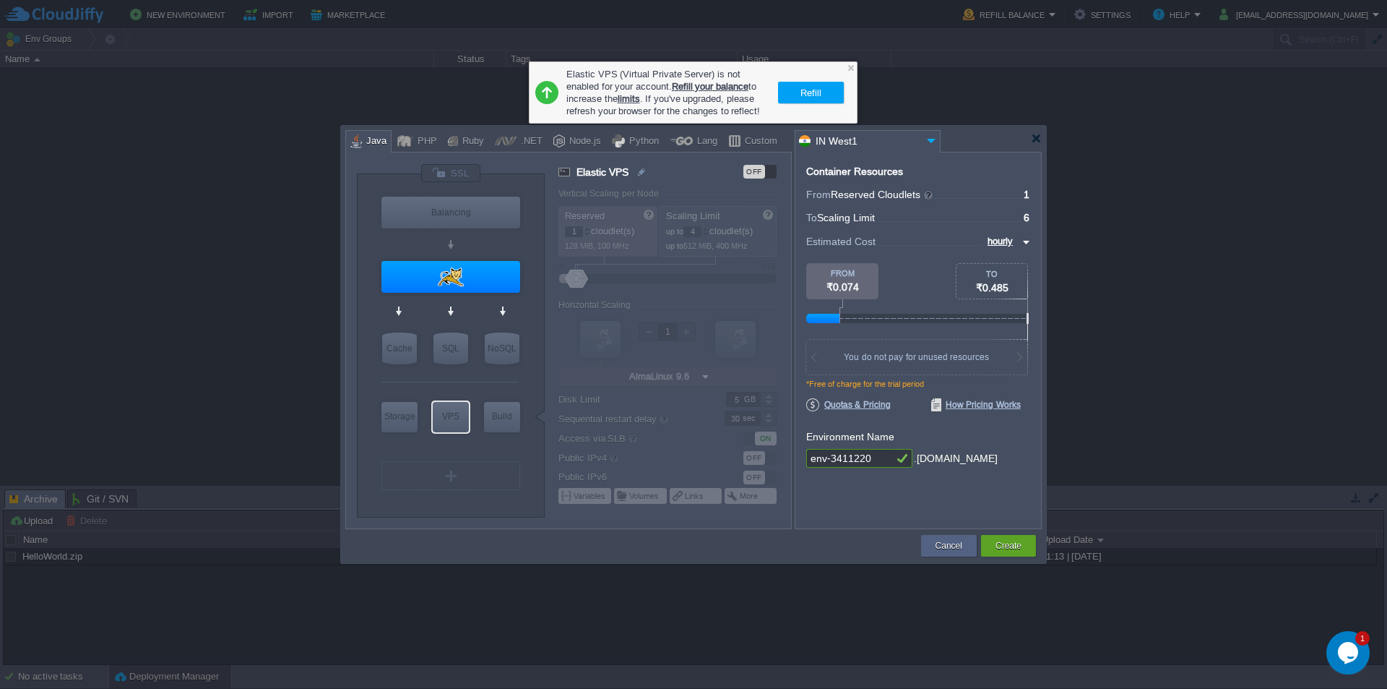
click at [816, 100] on button "Refill" at bounding box center [811, 92] width 30 height 17
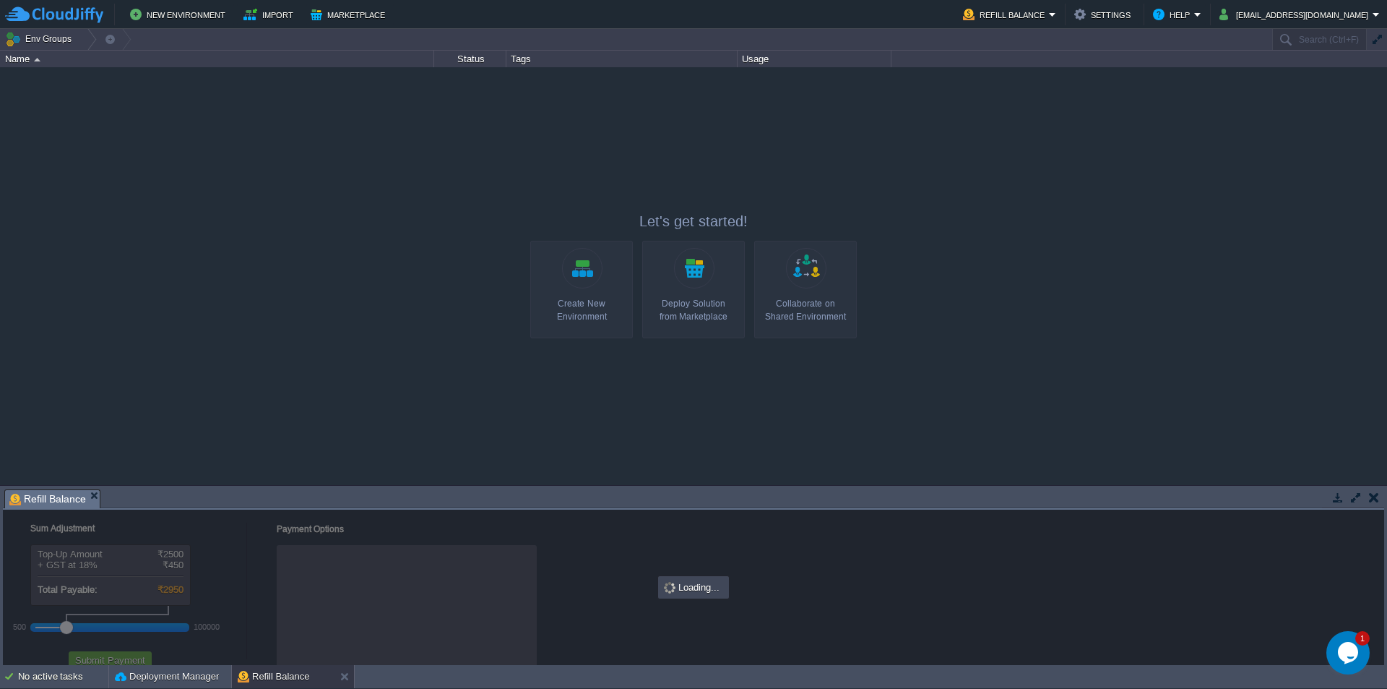
checkbox input "true"
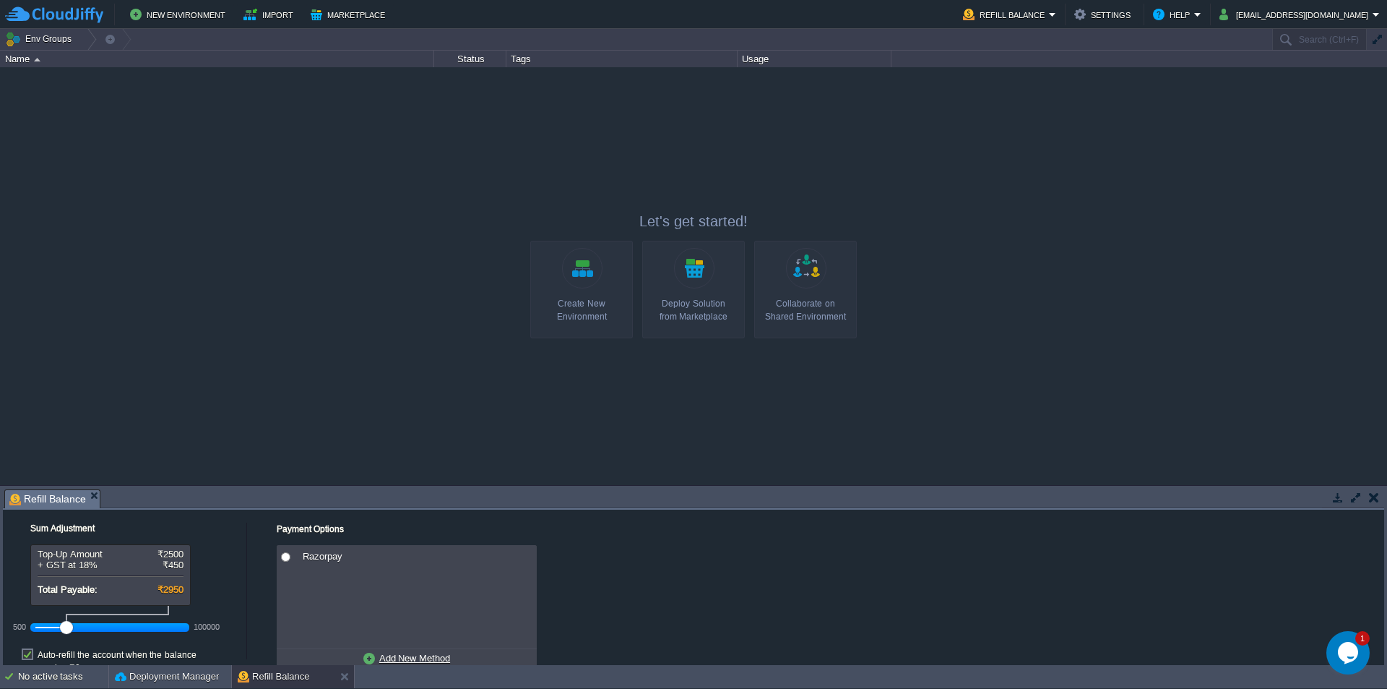
drag, startPoint x: 143, startPoint y: 596, endPoint x: 215, endPoint y: 596, distance: 72.3
click at [215, 596] on div "Top-Up Amount ₹2500 + GST at 18% ₹450 Total Payable: ₹2950 500 100000" at bounding box center [125, 591] width 228 height 95
click at [453, 449] on div at bounding box center [693, 275] width 1387 height 417
